Goal: Information Seeking & Learning: Compare options

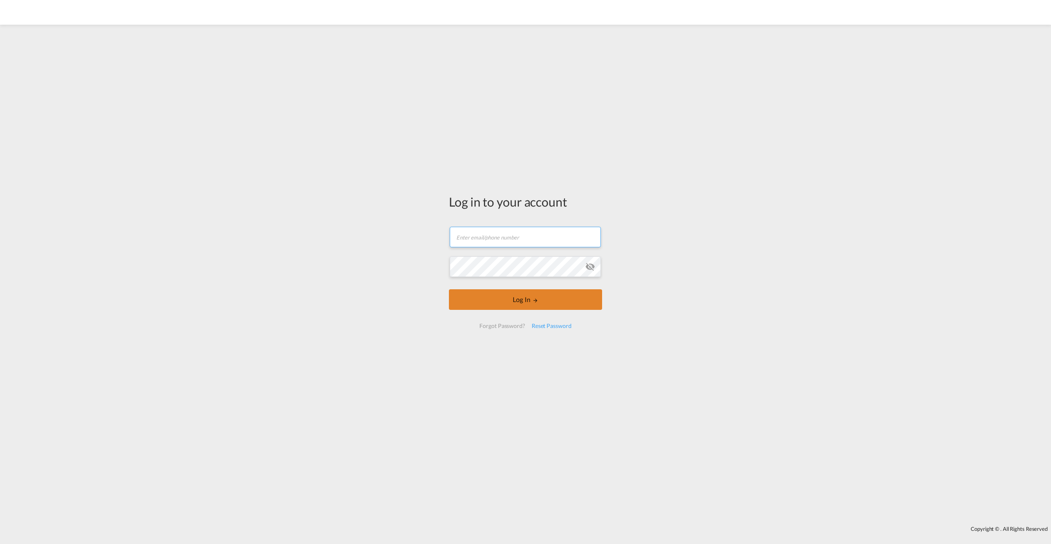
type input "[EMAIL_ADDRESS][DOMAIN_NAME]"
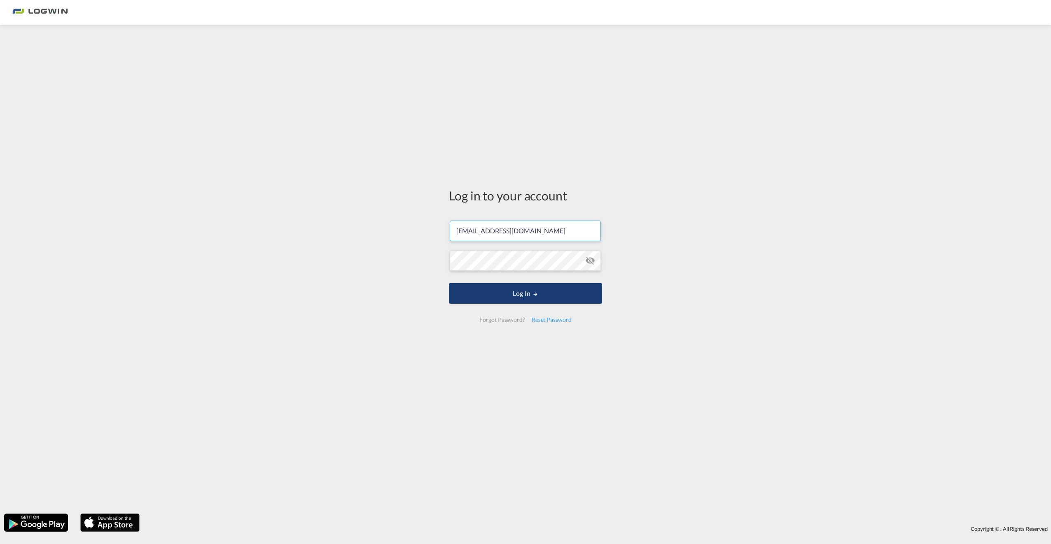
click at [385, 302] on button "Log In" at bounding box center [525, 293] width 153 height 21
